Goal: Transaction & Acquisition: Download file/media

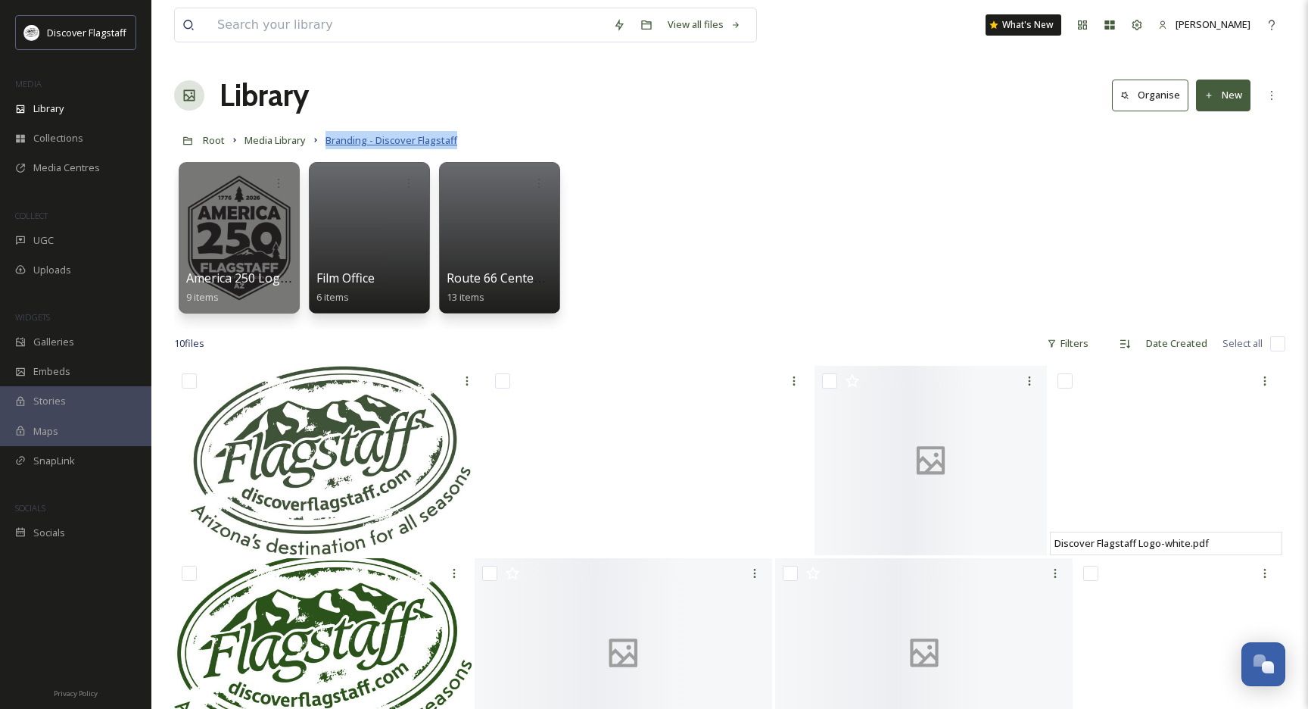
click at [344, 139] on span "Branding - Discover Flagstaff" at bounding box center [391, 140] width 132 height 14
click at [280, 147] on span "Media Library" at bounding box center [275, 140] width 61 height 14
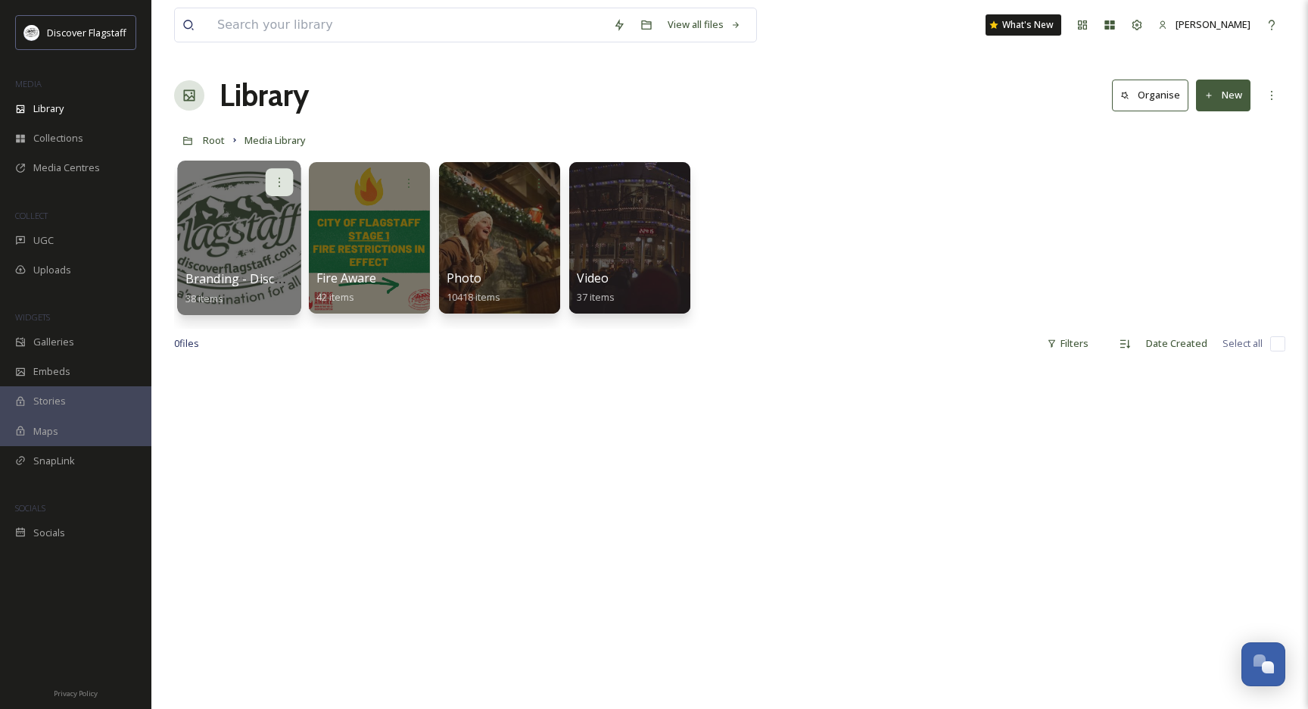
click at [282, 176] on icon at bounding box center [279, 182] width 12 height 12
click at [266, 216] on span "Edit / Share" at bounding box center [242, 215] width 53 height 15
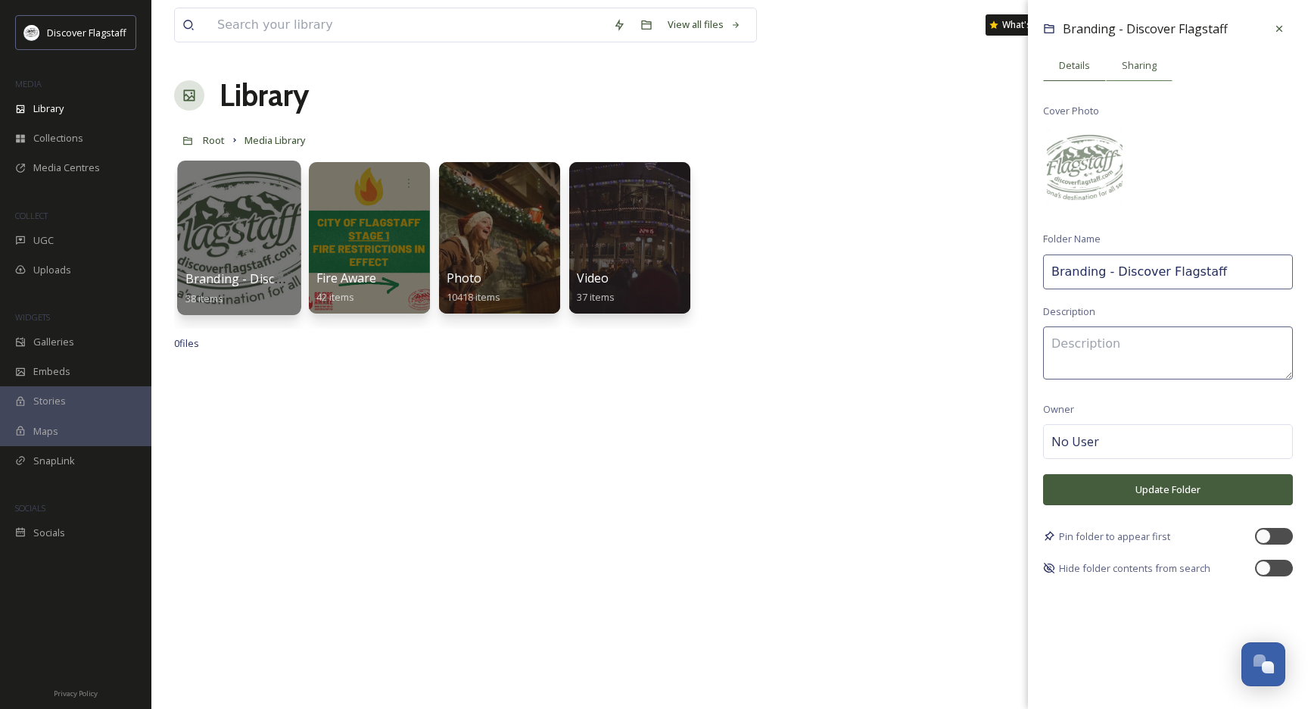
click at [1139, 61] on span "Sharing" at bounding box center [1139, 65] width 35 height 14
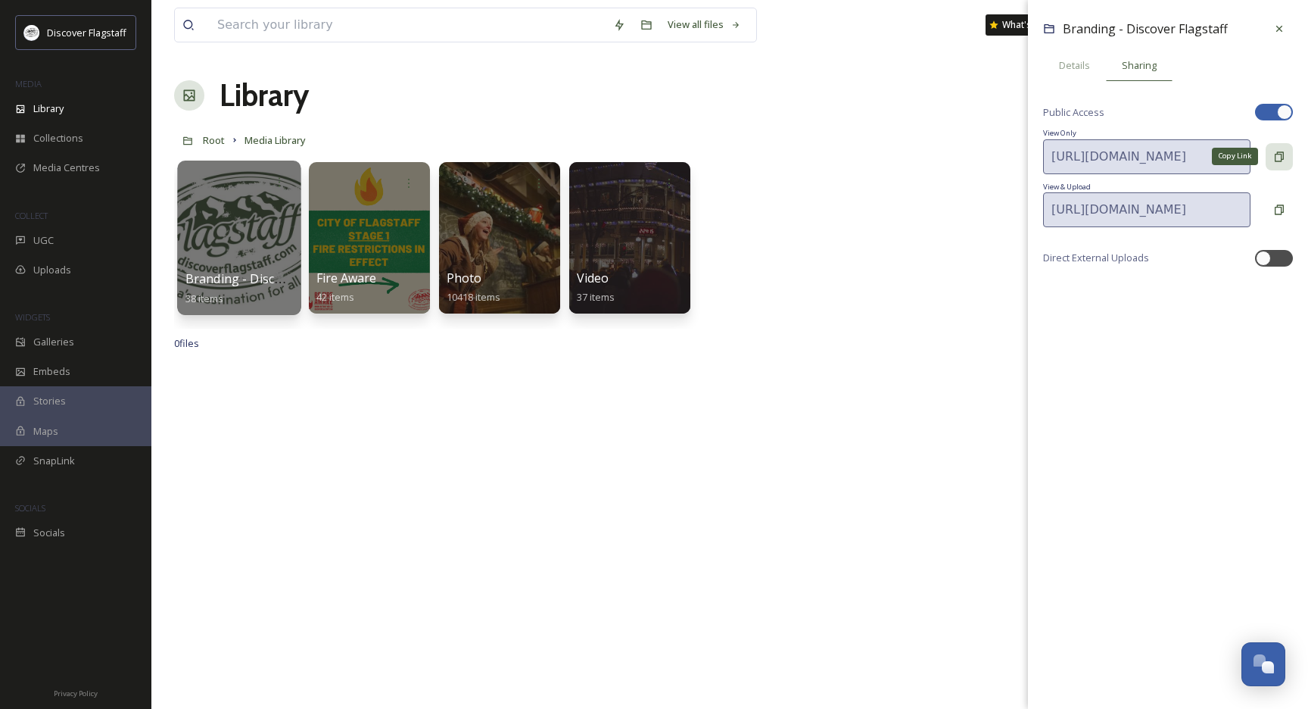
click at [1279, 152] on icon at bounding box center [1279, 157] width 12 height 12
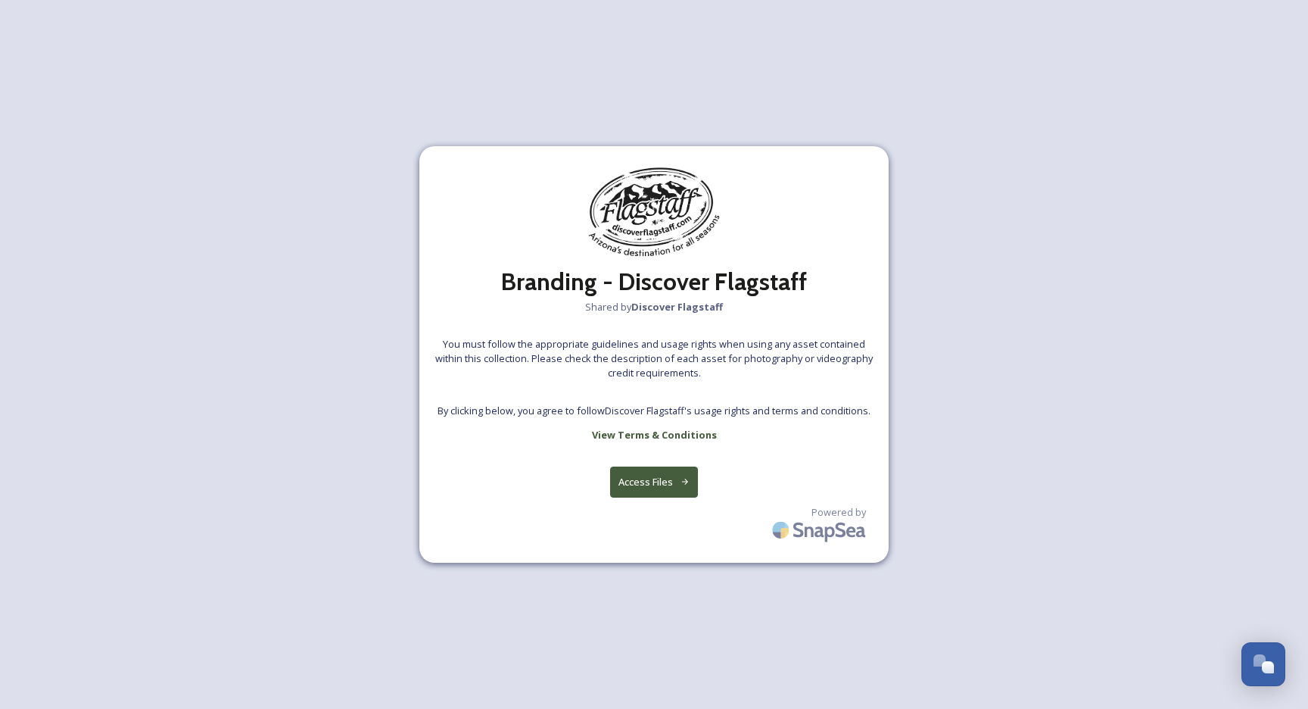
click at [649, 470] on button "Access Files" at bounding box center [654, 481] width 89 height 31
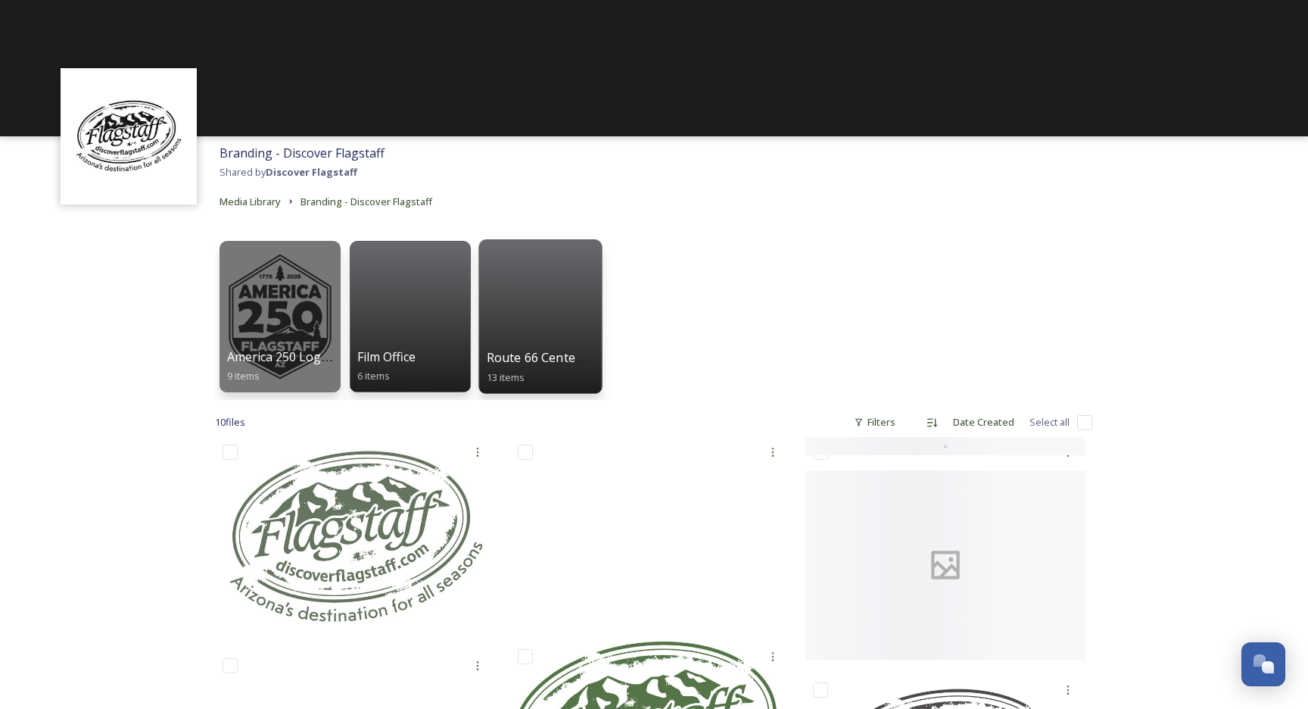
click at [553, 307] on div at bounding box center [539, 316] width 123 height 154
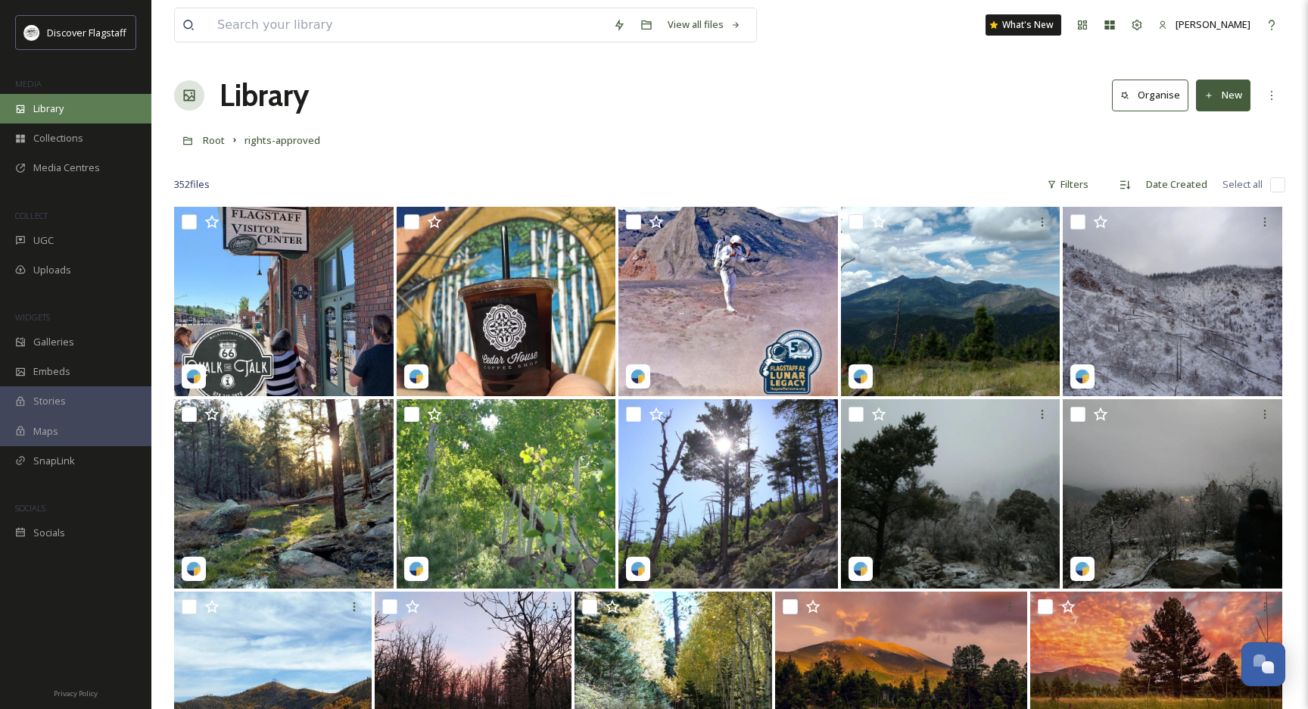
click at [83, 114] on div "Library" at bounding box center [75, 109] width 151 height 30
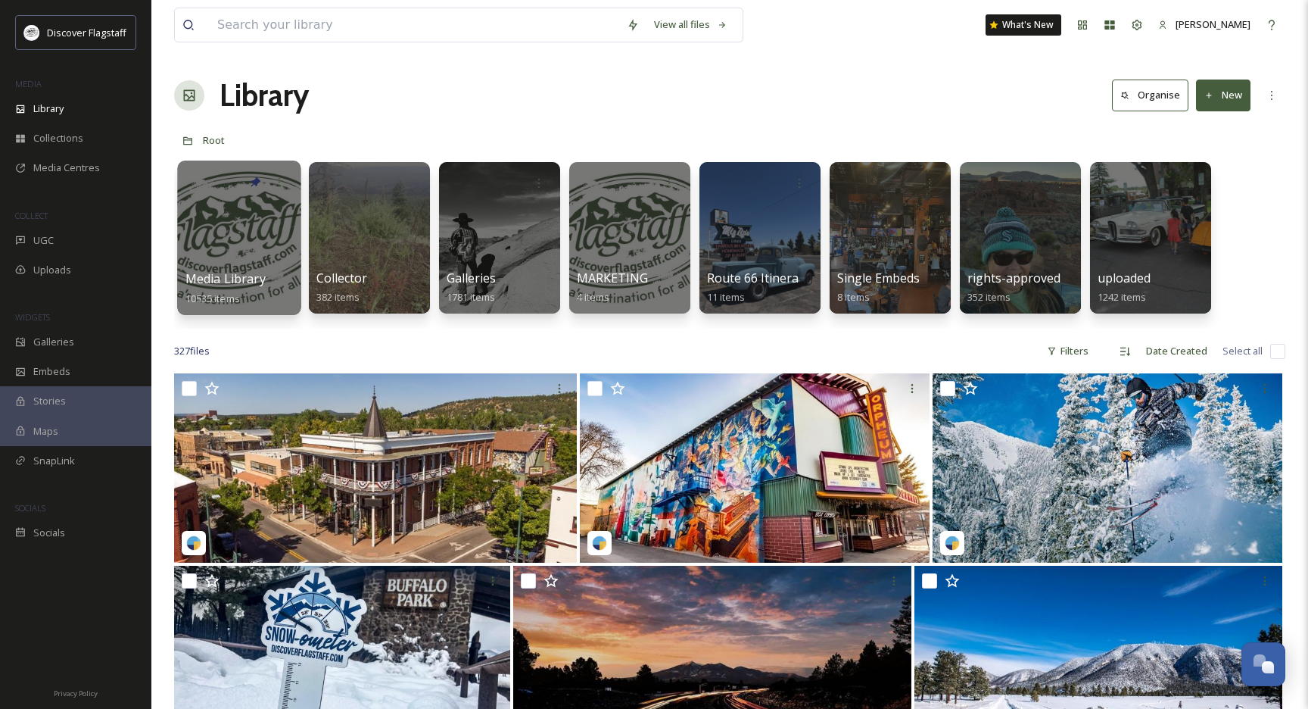
click at [253, 253] on div at bounding box center [238, 237] width 123 height 154
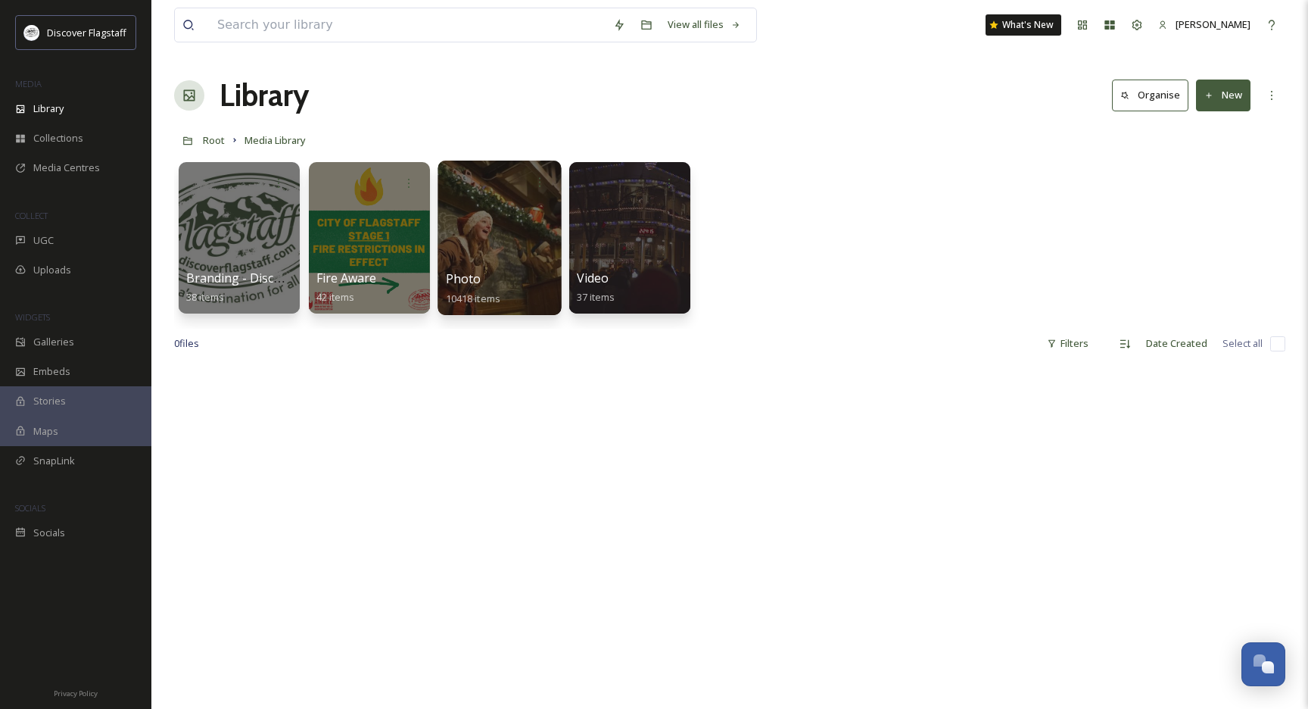
click at [474, 235] on div at bounding box center [499, 237] width 123 height 154
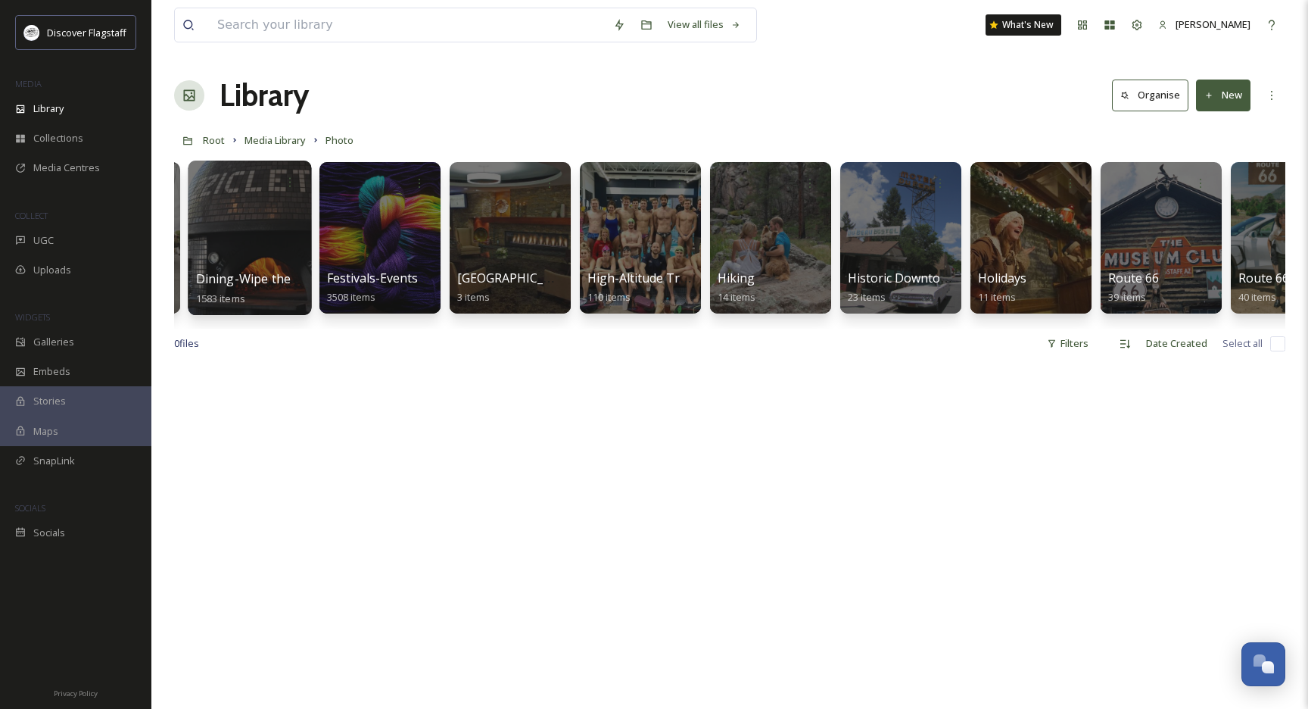
scroll to position [0, 826]
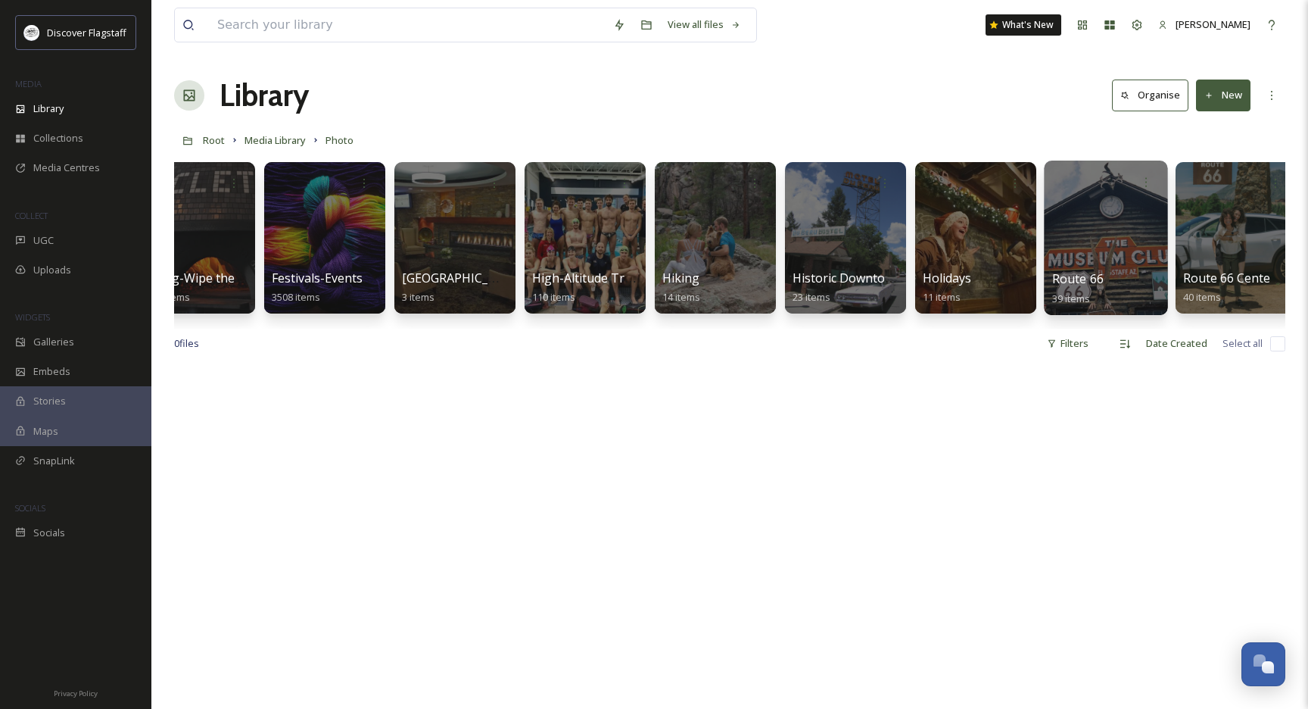
click at [1127, 256] on div at bounding box center [1105, 237] width 123 height 154
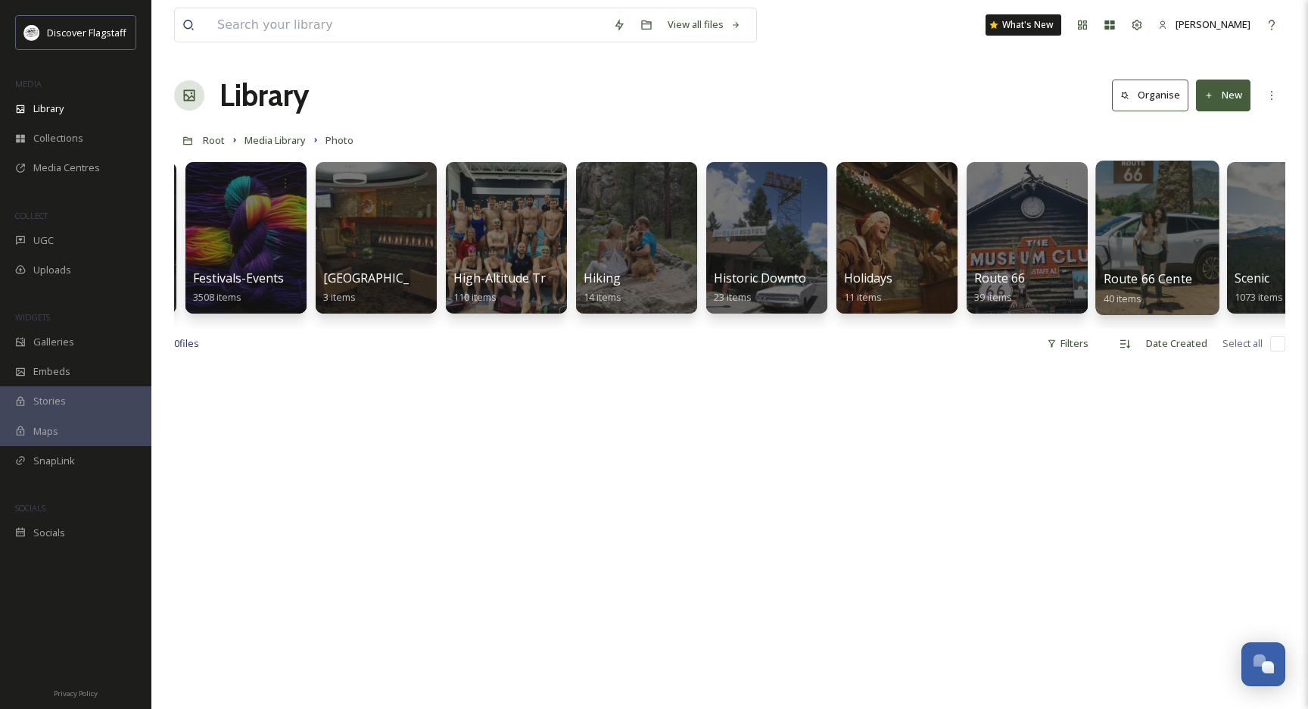
scroll to position [0, 912]
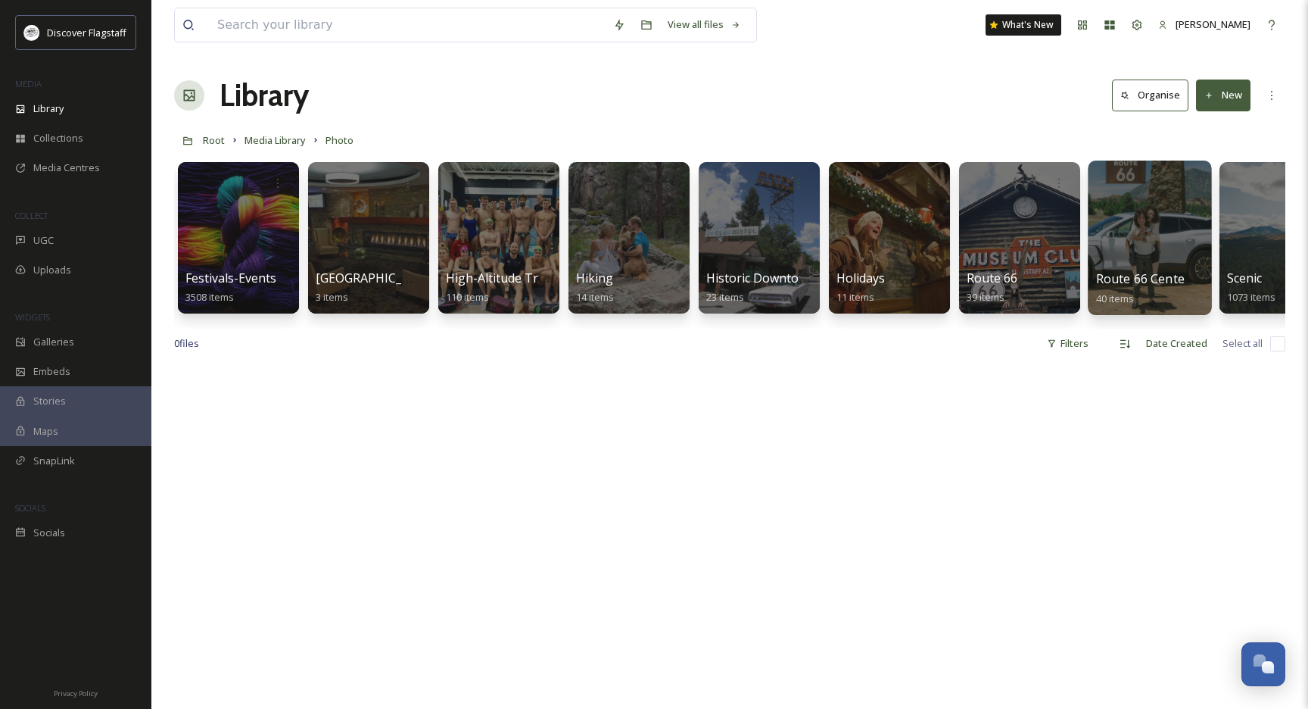
click at [1128, 252] on div at bounding box center [1149, 237] width 123 height 154
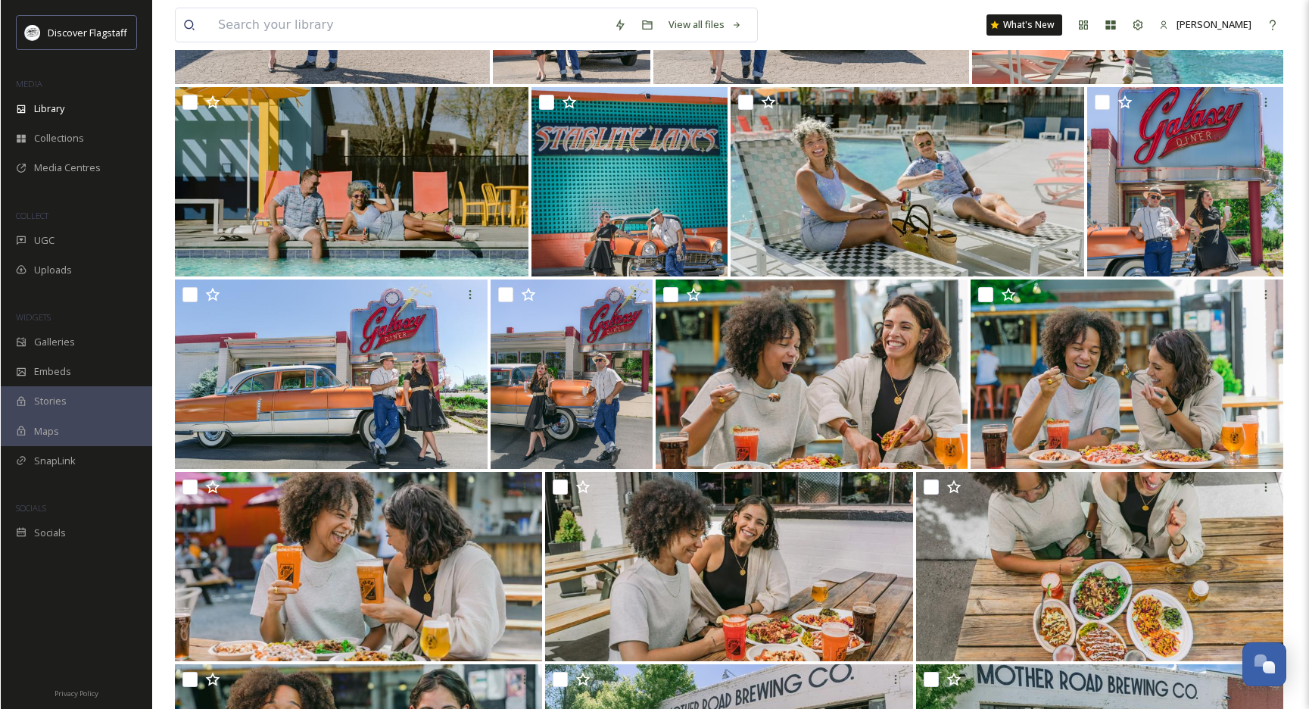
scroll to position [892, 0]
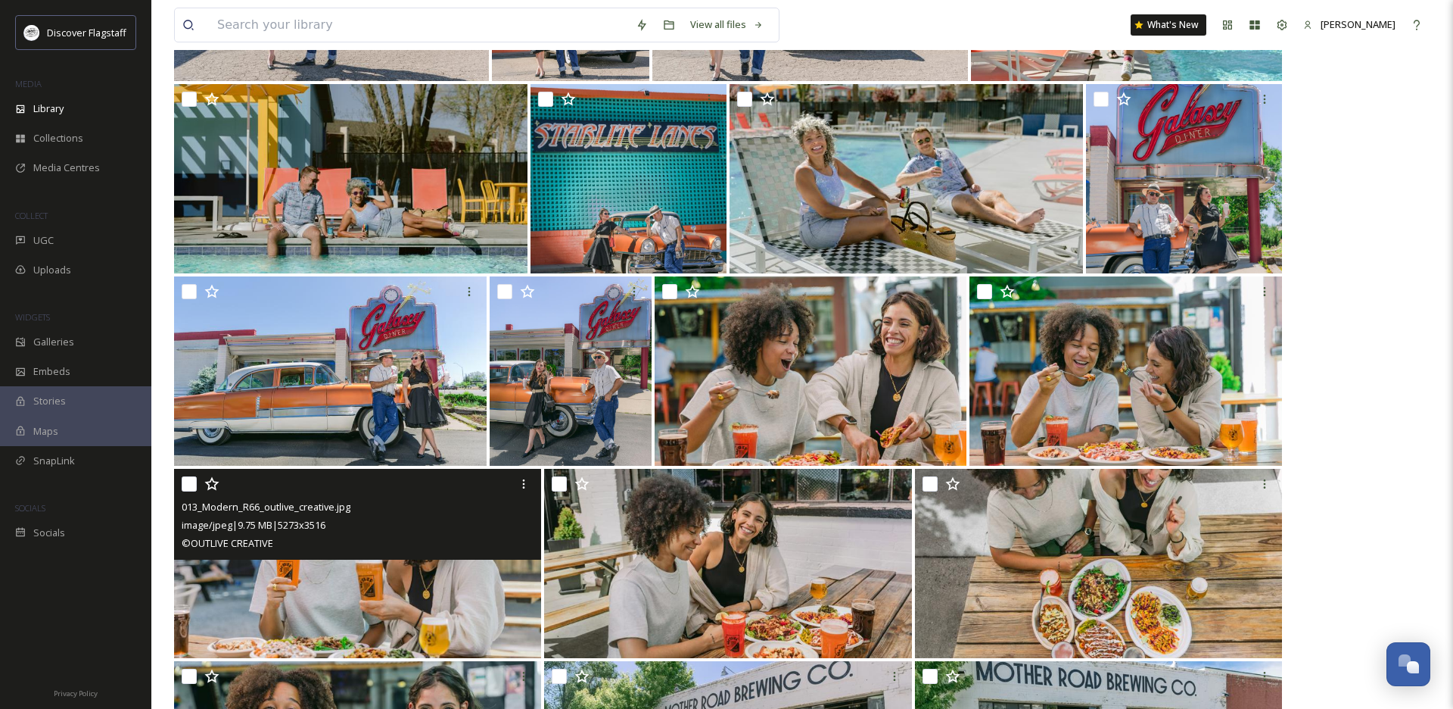
click at [406, 609] on img at bounding box center [357, 563] width 367 height 189
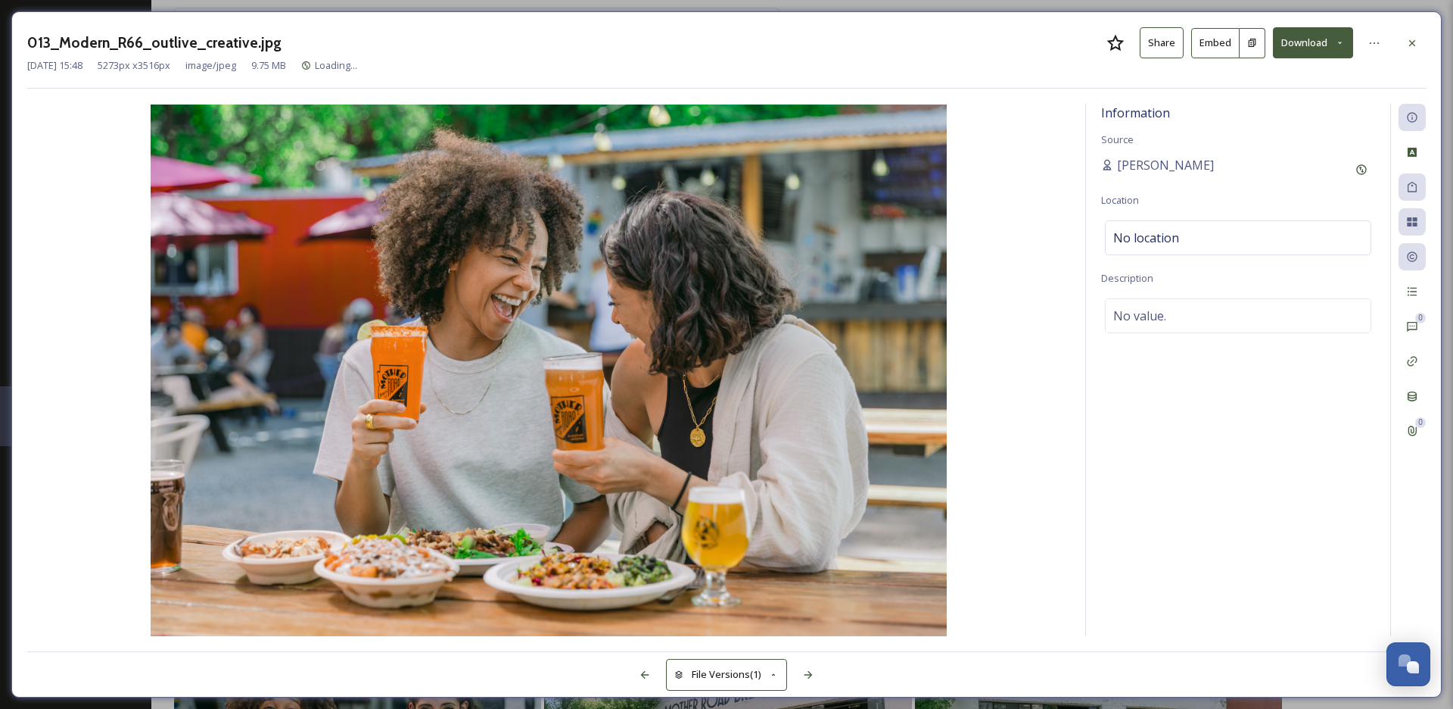
click at [1307, 42] on icon at bounding box center [1340, 43] width 10 height 10
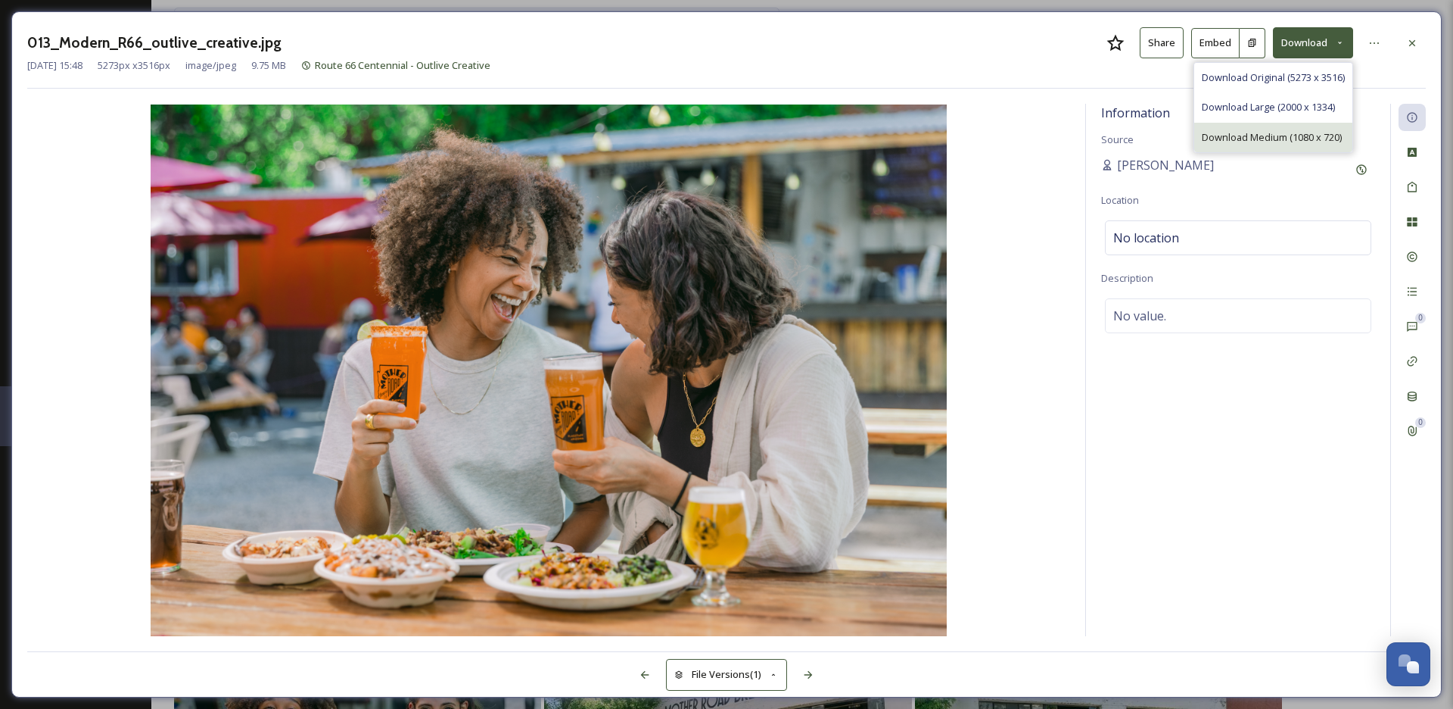
click at [1307, 137] on span "Download Medium (1080 x 720)" at bounding box center [1272, 137] width 140 height 14
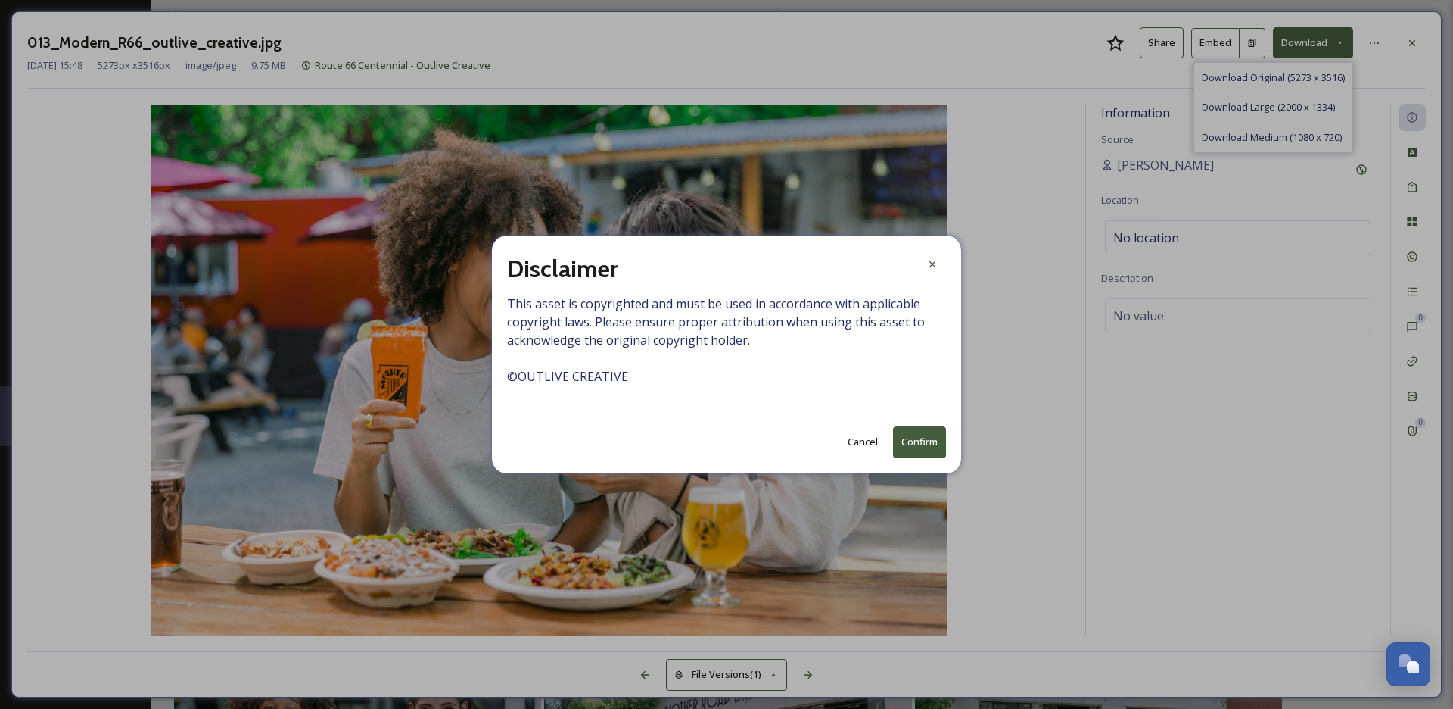
click at [915, 444] on button "Confirm" at bounding box center [919, 441] width 53 height 31
